Goal: Information Seeking & Learning: Learn about a topic

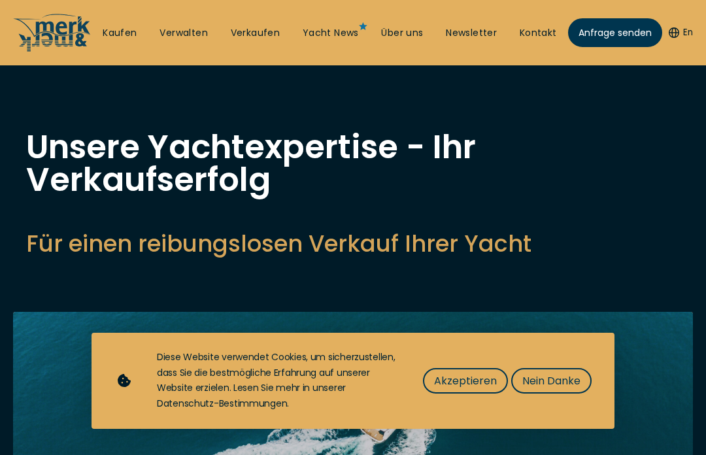
select select "sell"
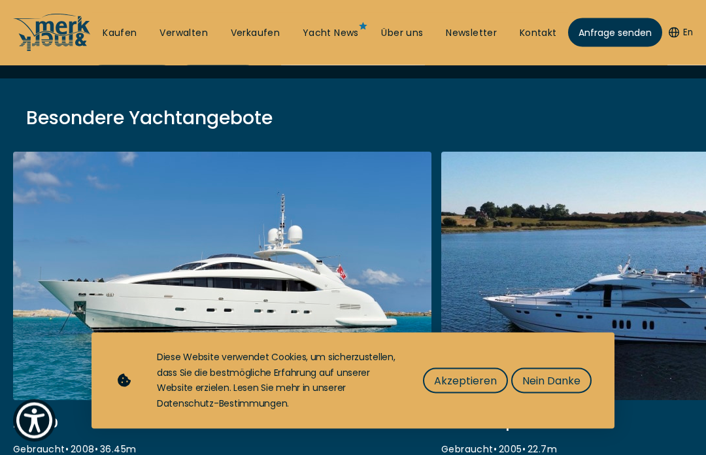
scroll to position [432, 0]
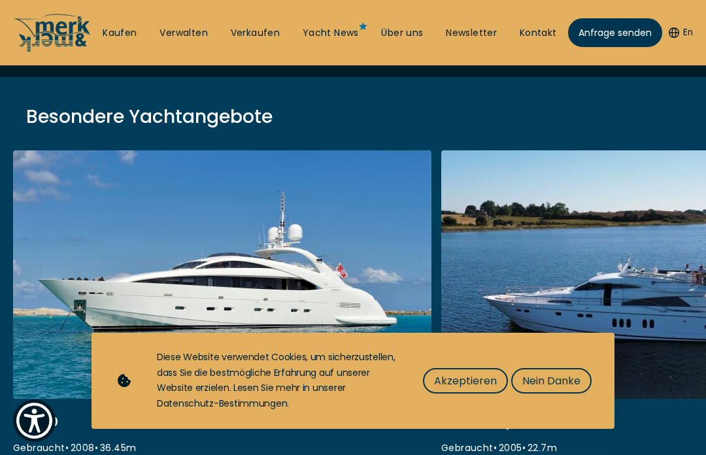
click at [549, 389] on span "Nein Danke" at bounding box center [551, 381] width 58 height 16
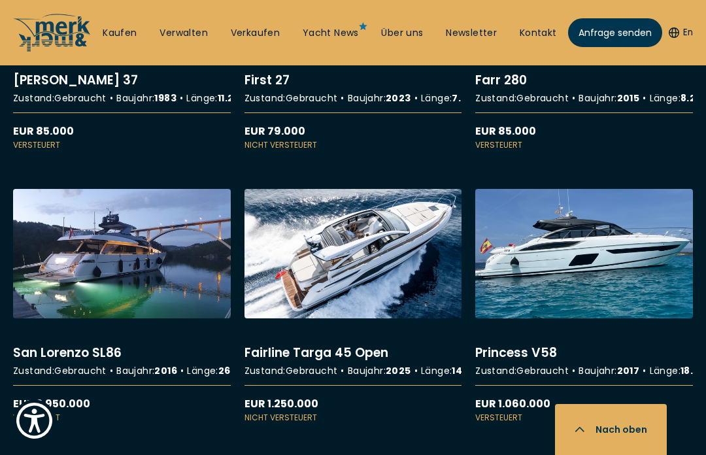
scroll to position [2836, 0]
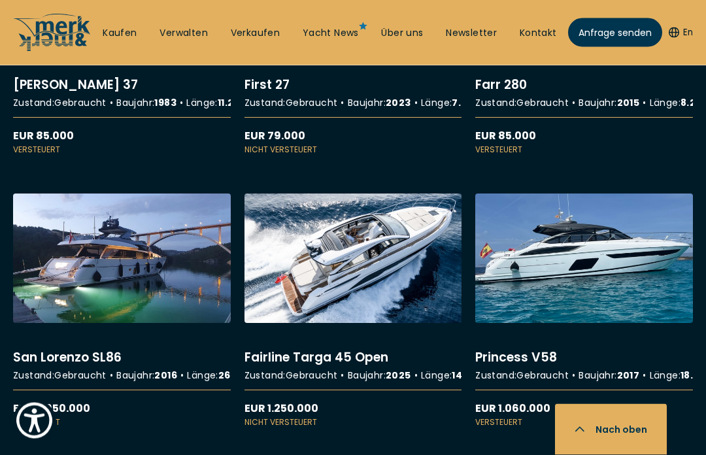
click at [594, 352] on link "More details about Princess V58" at bounding box center [584, 311] width 218 height 235
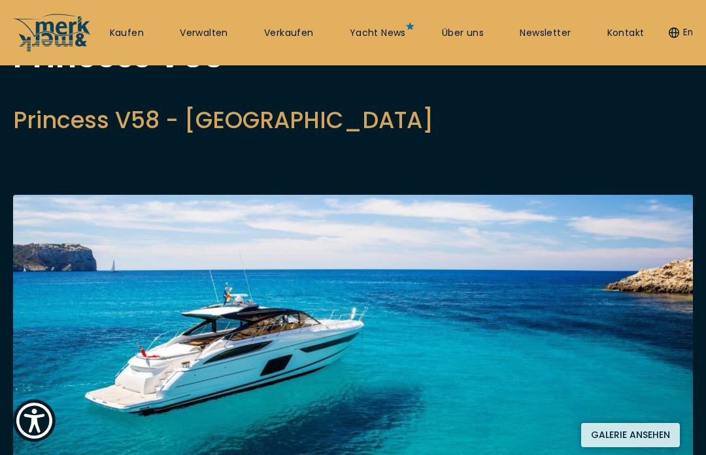
scroll to position [175, 0]
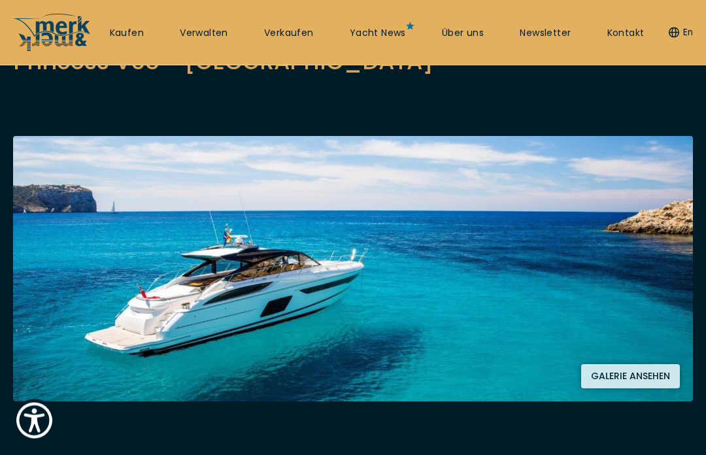
click at [627, 377] on button "Galerie ansehen" at bounding box center [630, 377] width 99 height 24
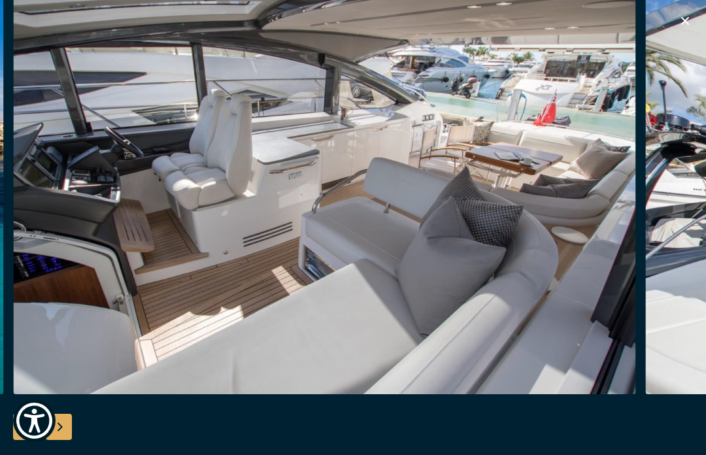
scroll to position [0, 0]
